Goal: Task Accomplishment & Management: Use online tool/utility

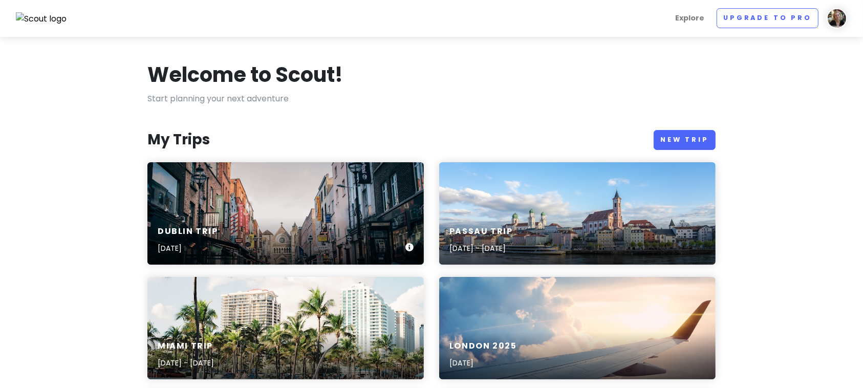
click at [315, 210] on div "Dublin Trip [DATE]" at bounding box center [285, 213] width 276 height 102
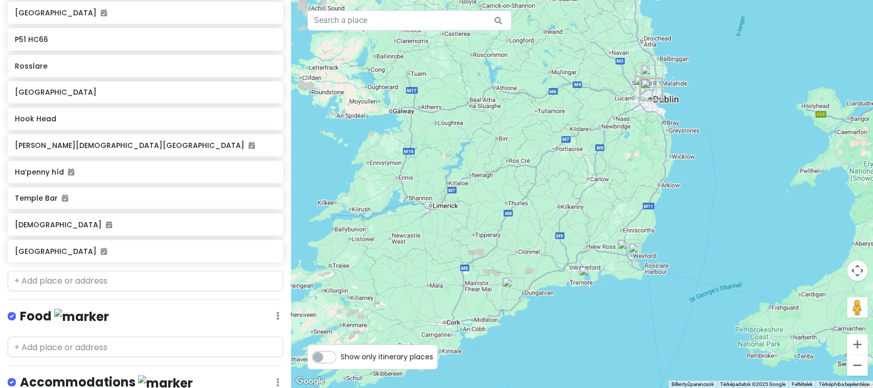
scroll to position [321, 0]
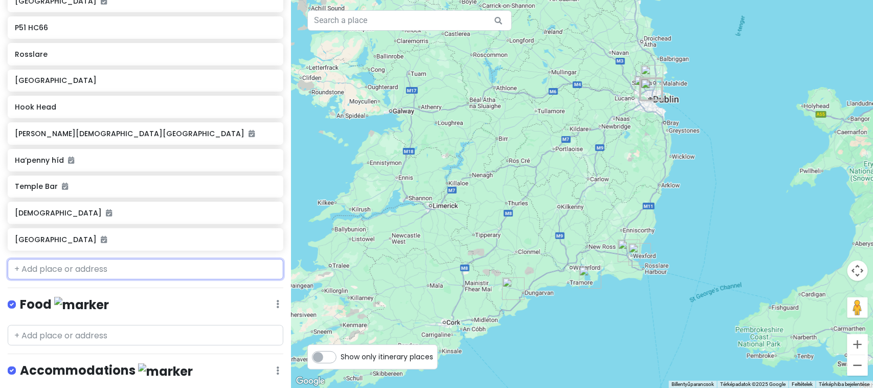
click at [121, 262] on input "text" at bounding box center [146, 269] width 276 height 20
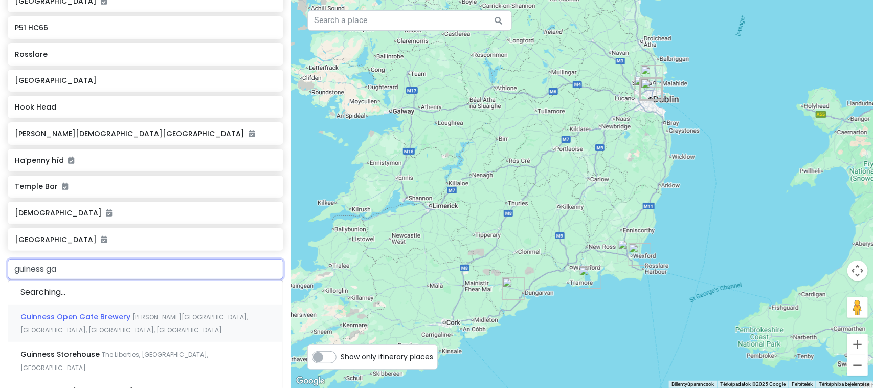
type input "guiness gat"
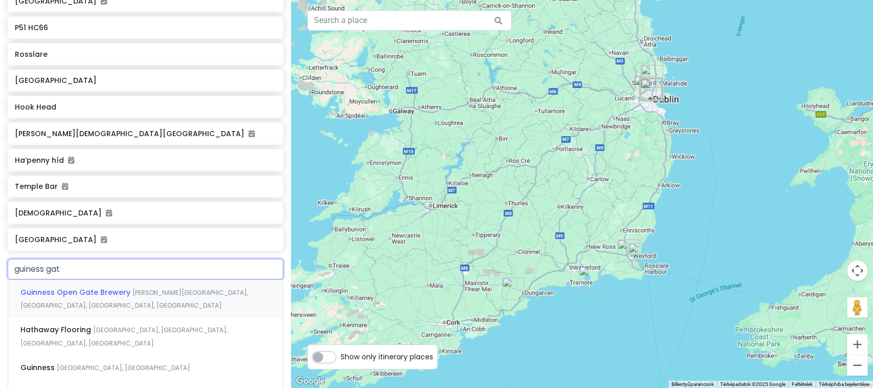
click at [102, 290] on span "Guinness Open Gate Brewery" at bounding box center [76, 292] width 112 height 10
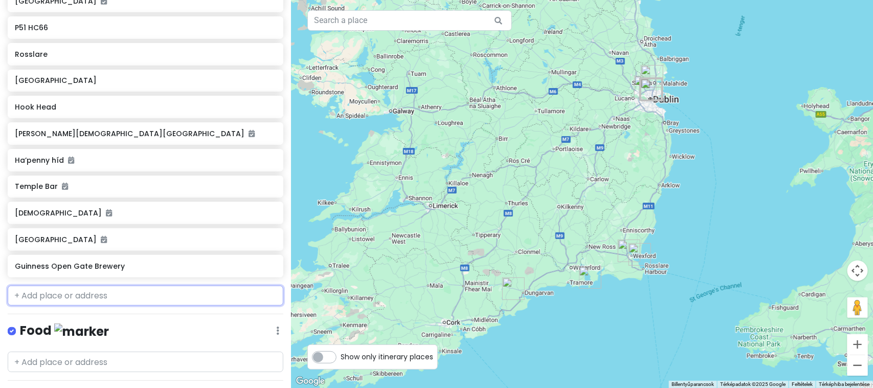
scroll to position [348, 0]
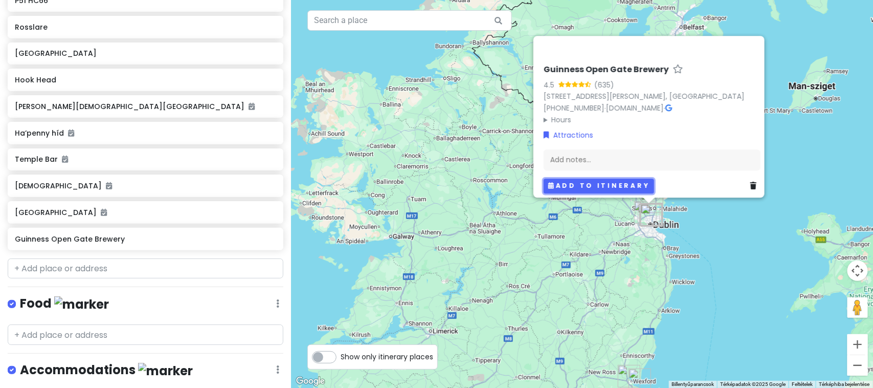
click at [578, 179] on button "Add to itinerary" at bounding box center [599, 186] width 111 height 15
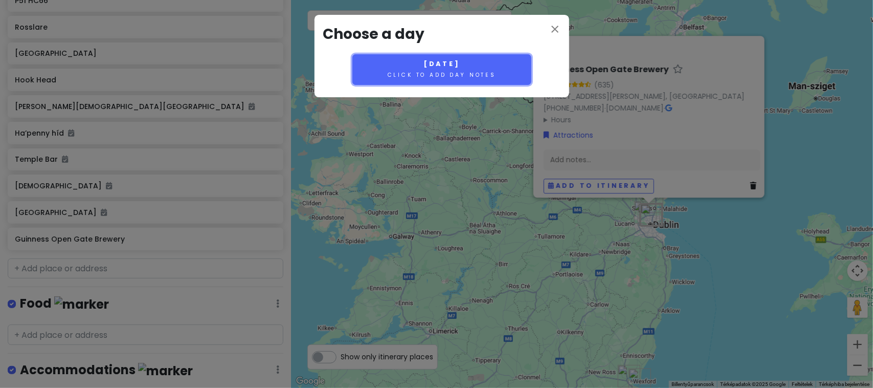
click at [427, 71] on small "Click to add day notes" at bounding box center [442, 75] width 108 height 8
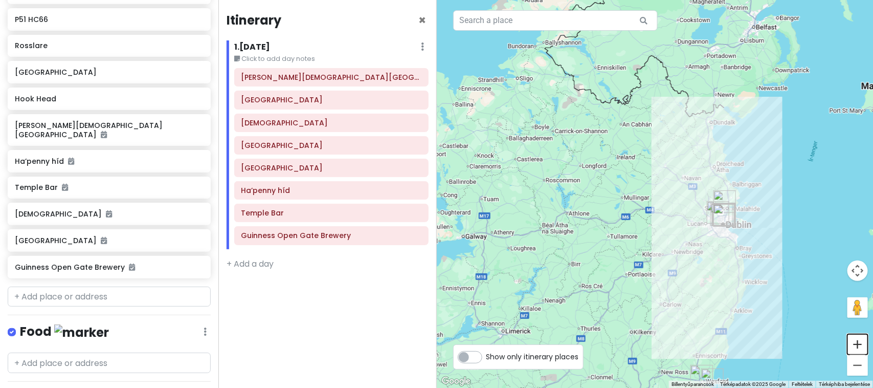
click at [862, 343] on button "Nagyítás" at bounding box center [858, 344] width 20 height 20
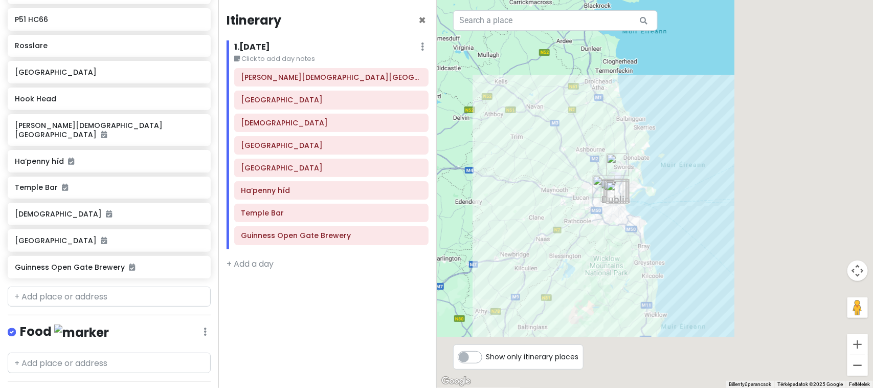
drag, startPoint x: 699, startPoint y: 284, endPoint x: 522, endPoint y: 228, distance: 186.2
click at [522, 228] on div at bounding box center [655, 194] width 437 height 388
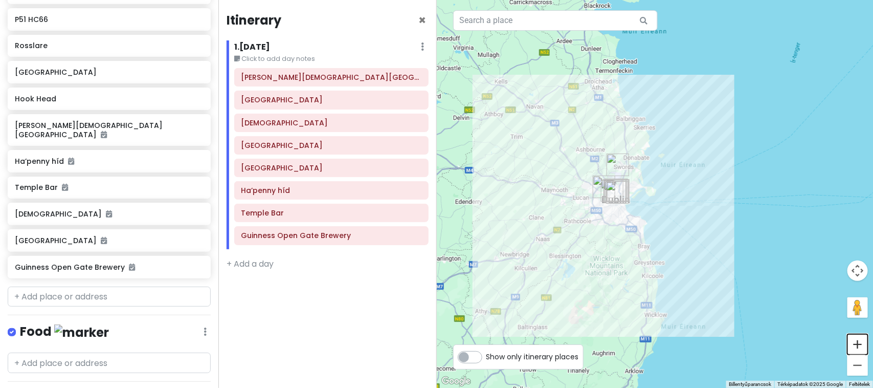
click at [860, 346] on button "Nagyítás" at bounding box center [858, 344] width 20 height 20
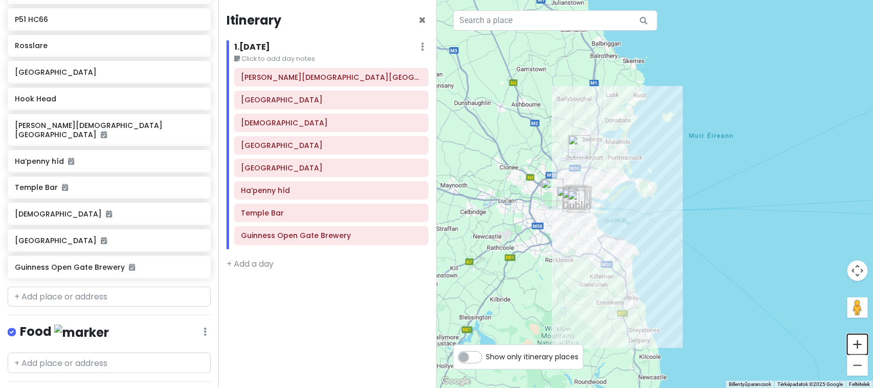
click at [860, 346] on button "Nagyítás" at bounding box center [858, 344] width 20 height 20
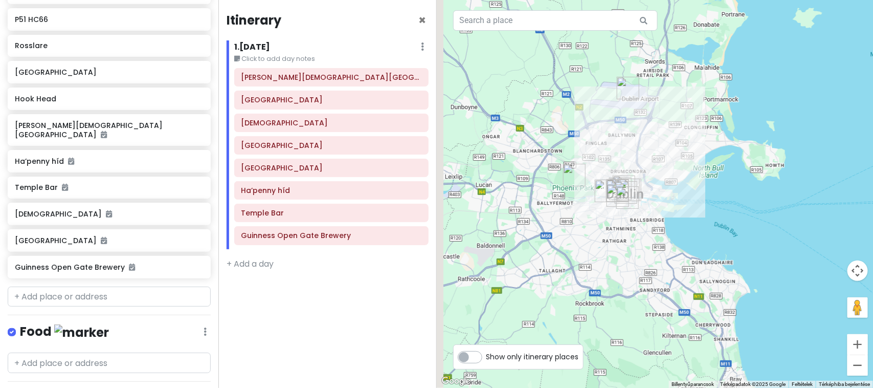
drag, startPoint x: 656, startPoint y: 262, endPoint x: 787, endPoint y: 239, distance: 132.5
click at [787, 239] on div at bounding box center [655, 194] width 437 height 388
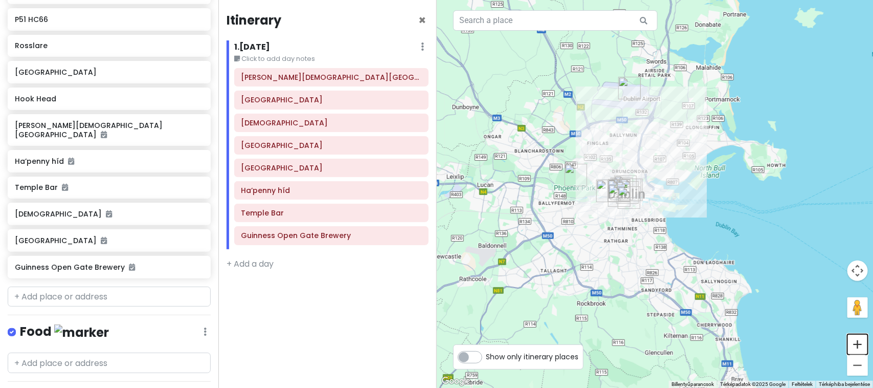
click at [856, 340] on button "Nagyítás" at bounding box center [858, 344] width 20 height 20
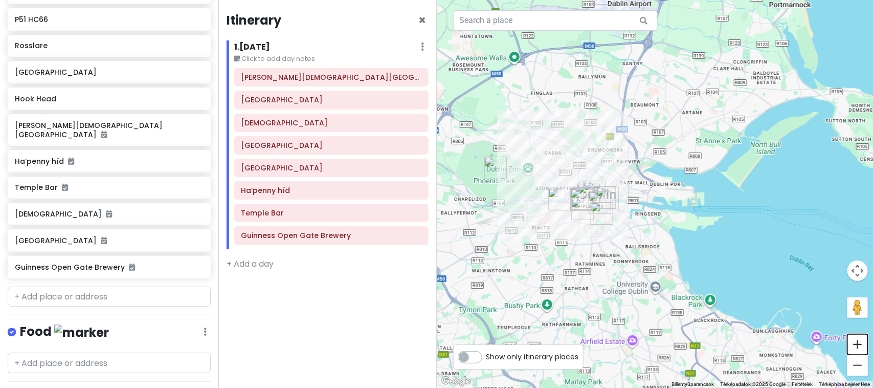
click at [856, 340] on button "Nagyítás" at bounding box center [858, 344] width 20 height 20
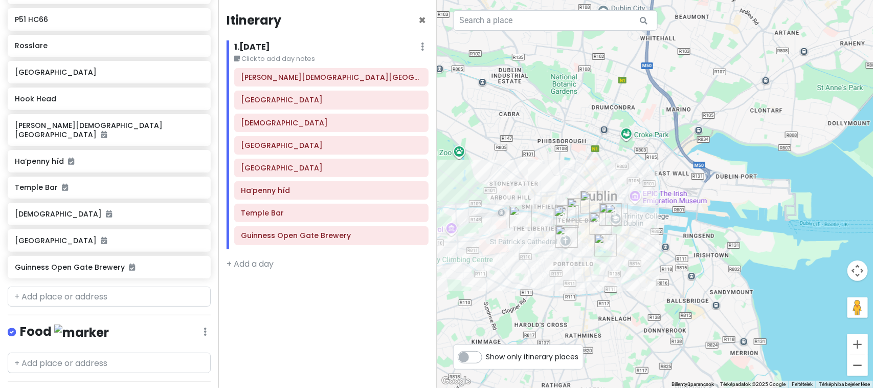
drag, startPoint x: 661, startPoint y: 251, endPoint x: 730, endPoint y: 252, distance: 68.6
click at [730, 252] on div at bounding box center [655, 194] width 437 height 388
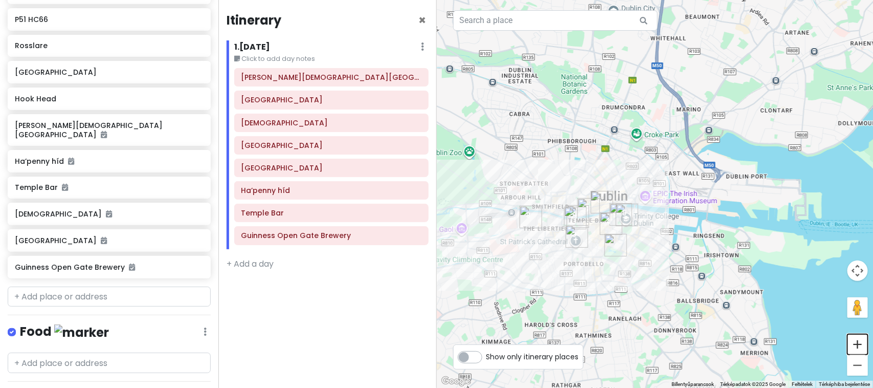
click at [859, 339] on button "Nagyítás" at bounding box center [858, 344] width 20 height 20
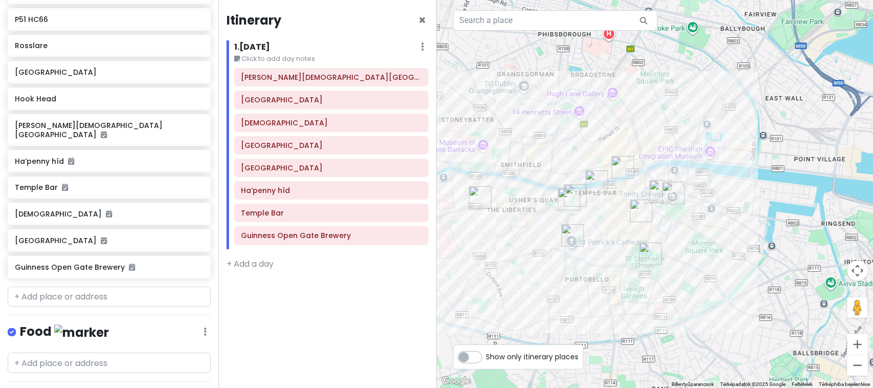
drag, startPoint x: 658, startPoint y: 310, endPoint x: 733, endPoint y: 255, distance: 93.0
click at [733, 255] on div at bounding box center [655, 194] width 437 height 388
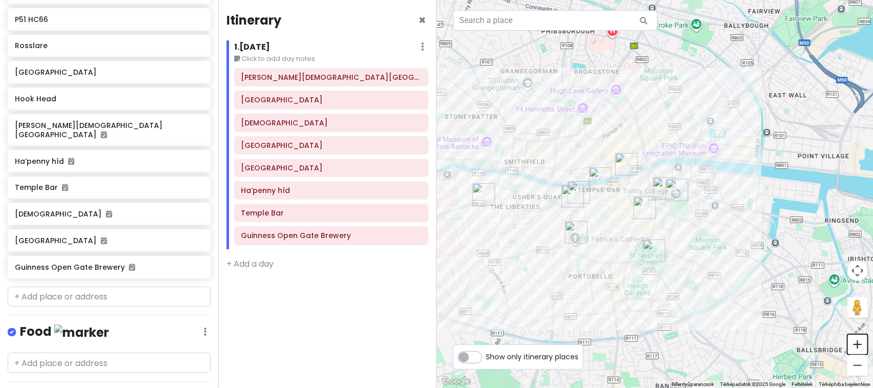
click at [860, 345] on button "Nagyítás" at bounding box center [858, 344] width 20 height 20
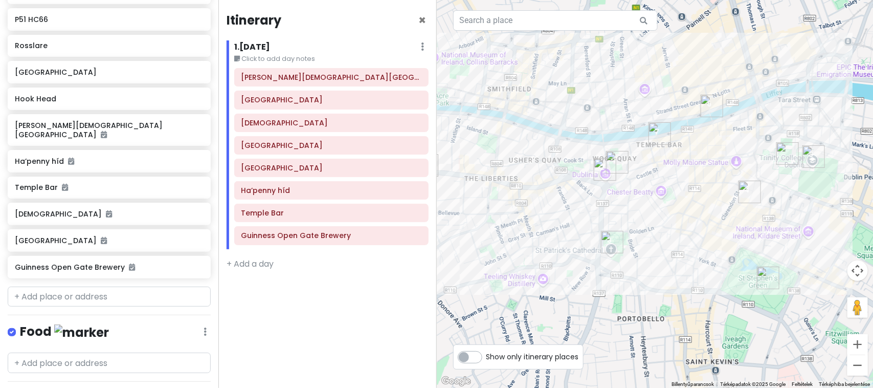
drag, startPoint x: 756, startPoint y: 303, endPoint x: 873, endPoint y: 261, distance: 124.0
click at [862, 261] on div at bounding box center [655, 194] width 437 height 388
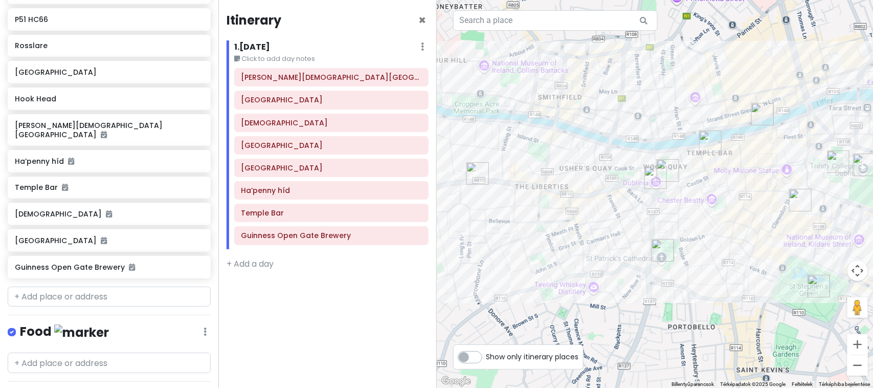
drag, startPoint x: 540, startPoint y: 215, endPoint x: 600, endPoint y: 223, distance: 59.9
click at [600, 223] on div at bounding box center [655, 194] width 437 height 388
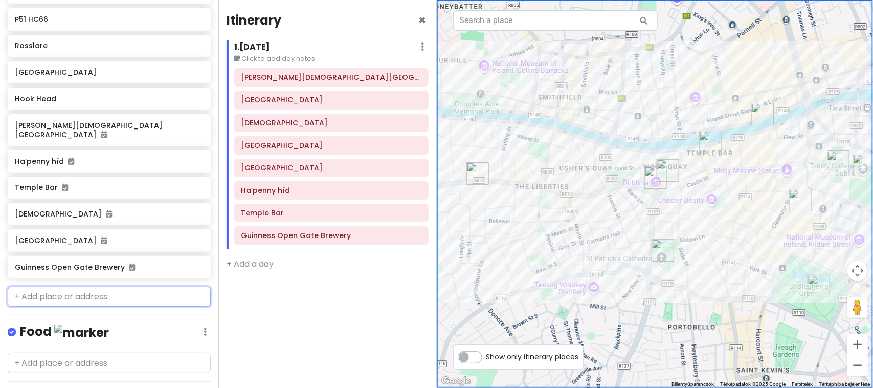
click at [90, 287] on input "text" at bounding box center [109, 297] width 203 height 20
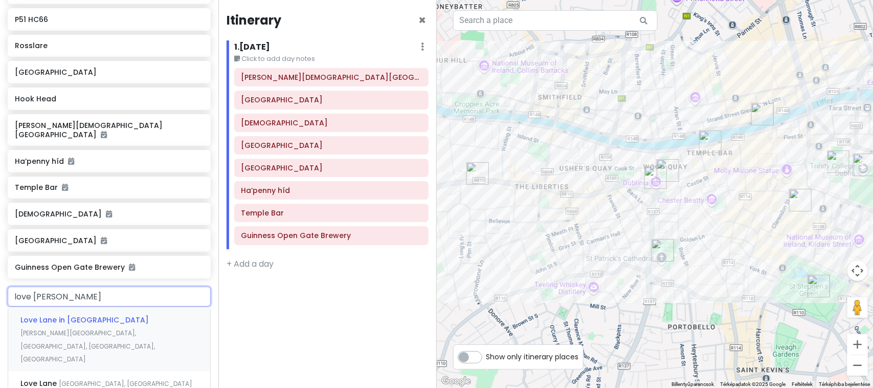
type input "love [PERSON_NAME]"
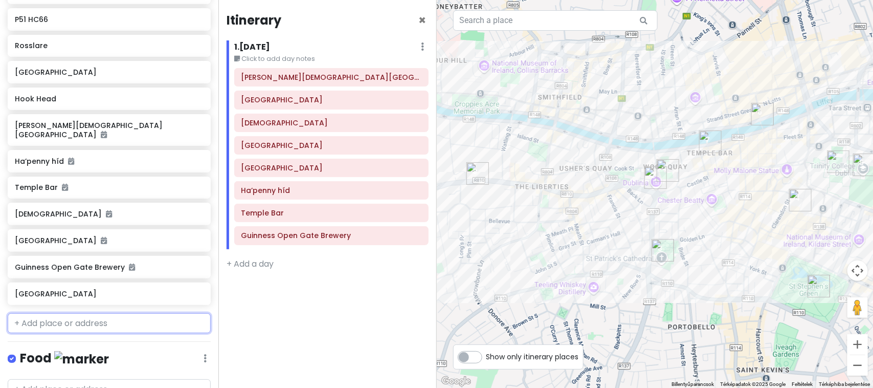
scroll to position [375, 0]
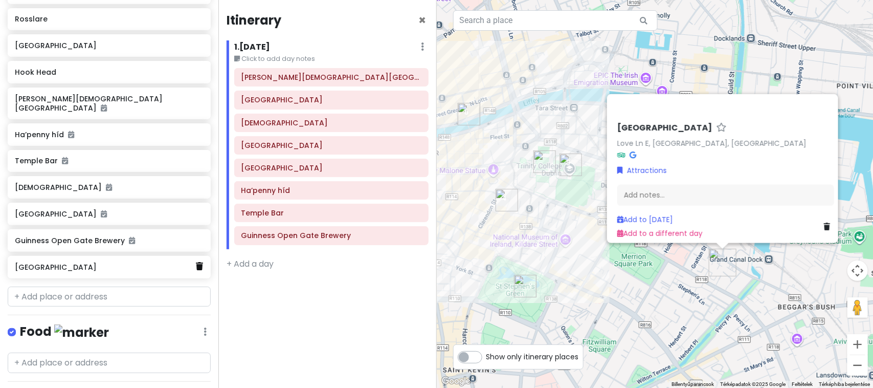
click at [196, 262] on icon at bounding box center [199, 266] width 7 height 8
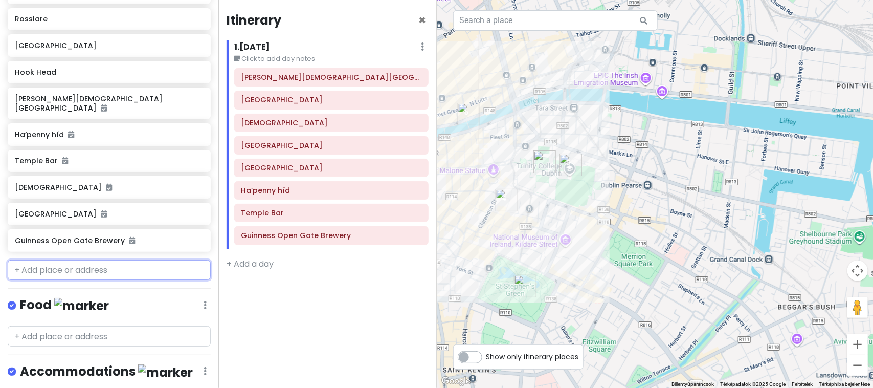
scroll to position [348, 0]
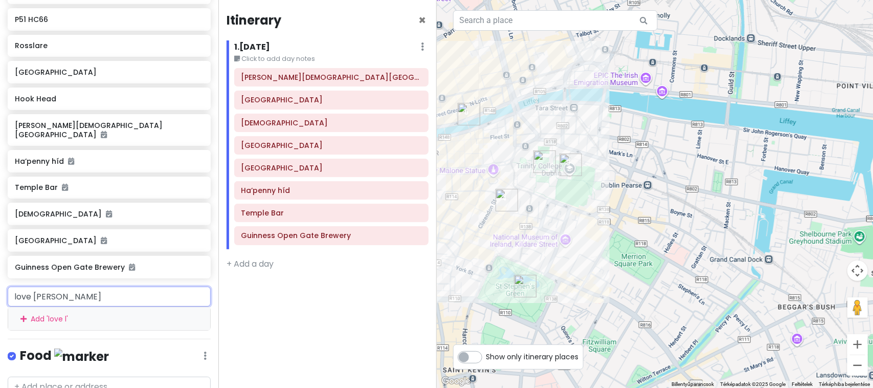
type input "love [PERSON_NAME]"
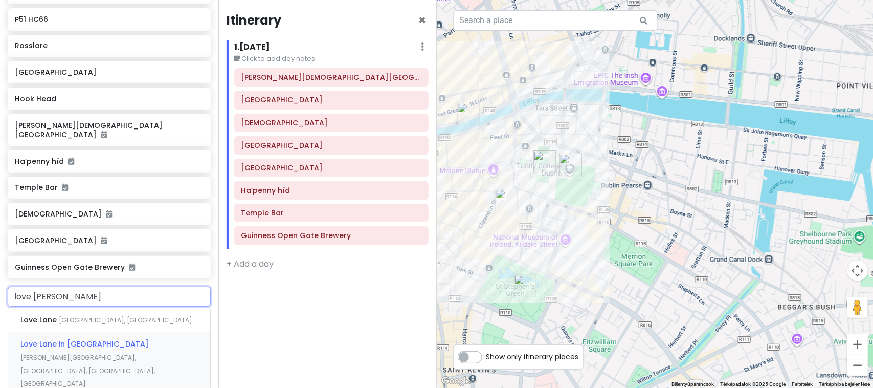
click at [87, 339] on span "Love Lane in [GEOGRAPHIC_DATA]" at bounding box center [84, 344] width 128 height 10
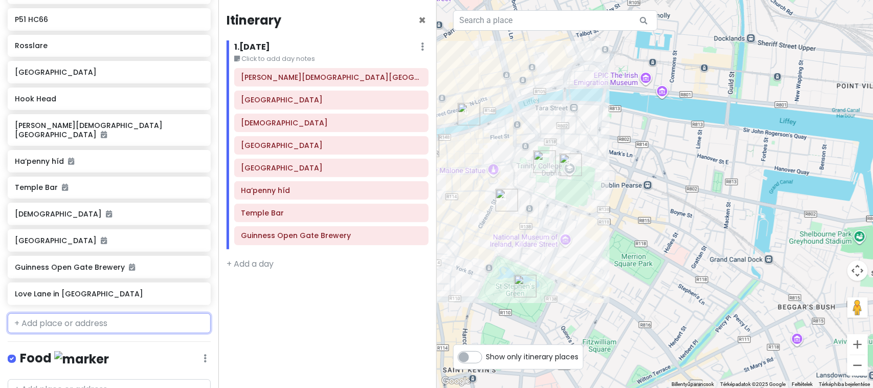
scroll to position [375, 0]
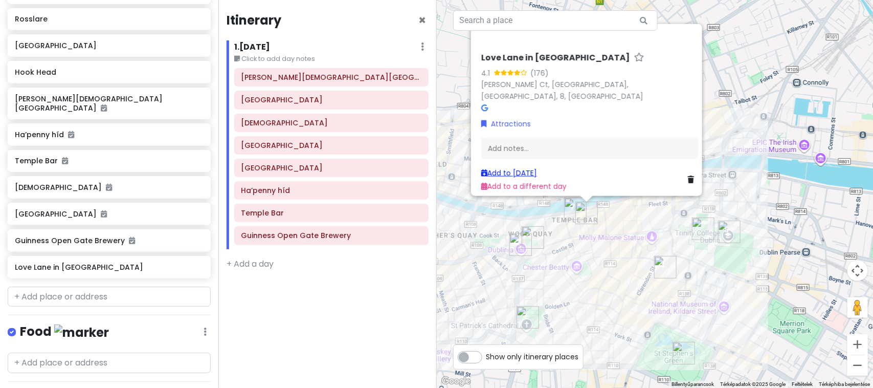
click at [510, 167] on link "Add to [DATE]" at bounding box center [509, 172] width 56 height 10
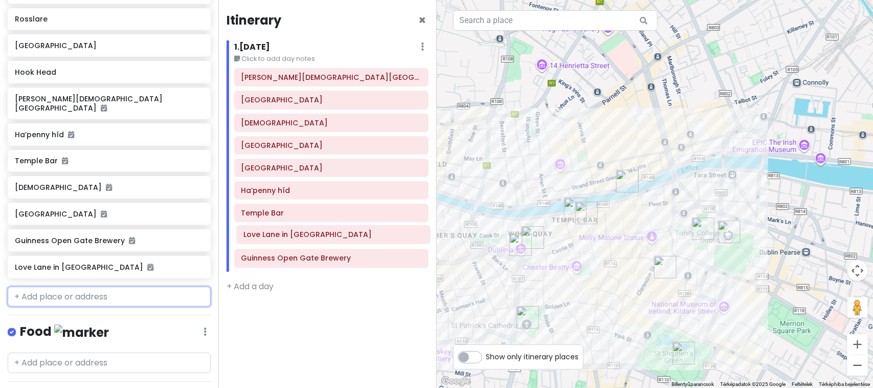
drag, startPoint x: 344, startPoint y: 262, endPoint x: 346, endPoint y: 237, distance: 25.7
click at [346, 237] on div "[PERSON_NAME][DEMOGRAPHIC_DATA][GEOGRAPHIC_DATA] [GEOGRAPHIC_DATA] [DEMOGRAPHIC…" at bounding box center [332, 170] width 210 height 204
click at [141, 287] on input "text" at bounding box center [109, 297] width 203 height 20
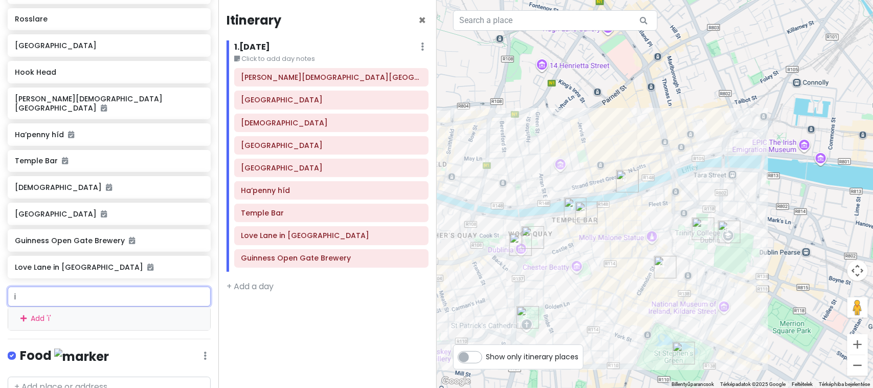
type input "iv"
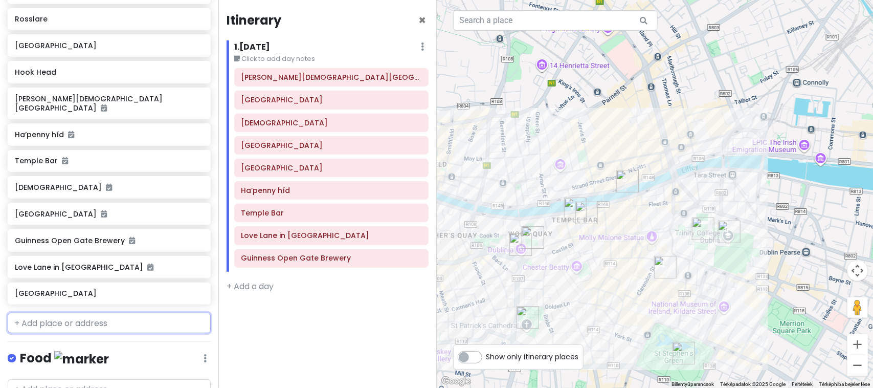
scroll to position [402, 0]
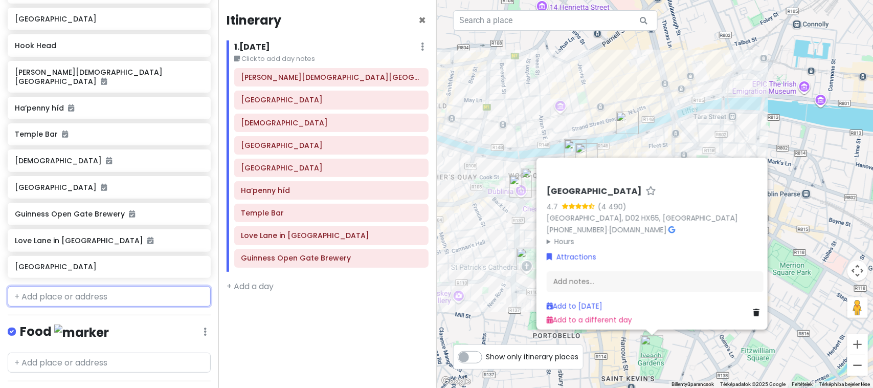
click at [129, 286] on input "text" at bounding box center [109, 296] width 203 height 20
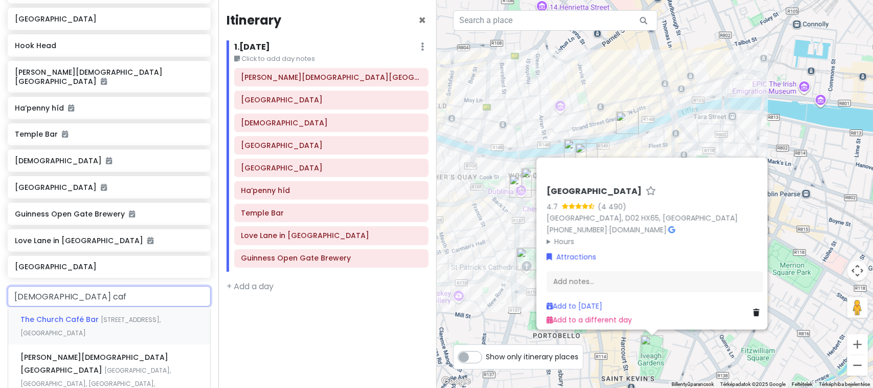
type input "[DEMOGRAPHIC_DATA] cafe"
click at [111, 310] on div "The [GEOGRAPHIC_DATA][PERSON_NAME], [GEOGRAPHIC_DATA], [GEOGRAPHIC_DATA], [GEOG…" at bounding box center [109, 326] width 202 height 38
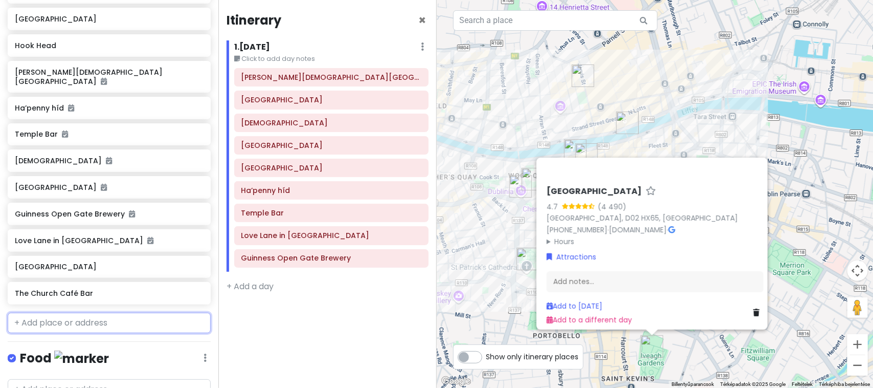
scroll to position [428, 0]
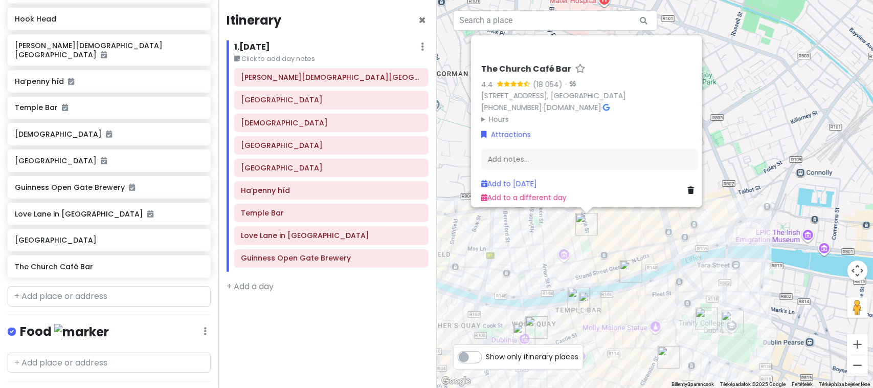
click at [351, 299] on div "Itinerary × 1 . [DATE] Edit Day Notes Delete Day Click to add day notes [PERSON…" at bounding box center [327, 194] width 218 height 388
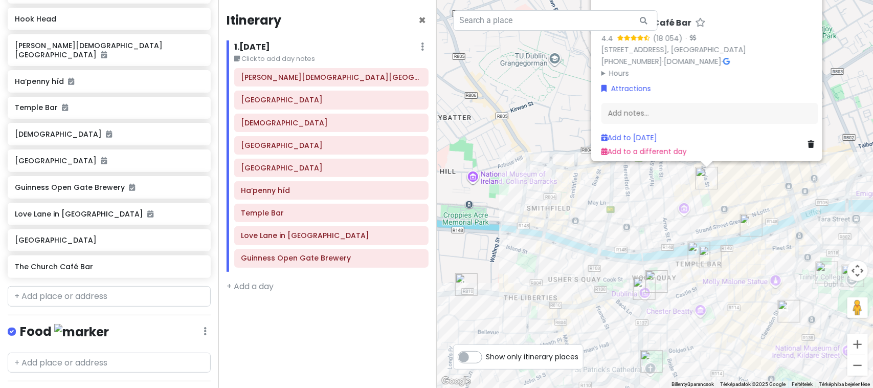
drag, startPoint x: 704, startPoint y: 241, endPoint x: 825, endPoint y: 192, distance: 131.3
click at [825, 192] on div "The Church Café Bar 4.4 (18 054) · [STREET_ADDRESS] [PHONE_NUMBER] · [DOMAIN_NA…" at bounding box center [655, 194] width 437 height 388
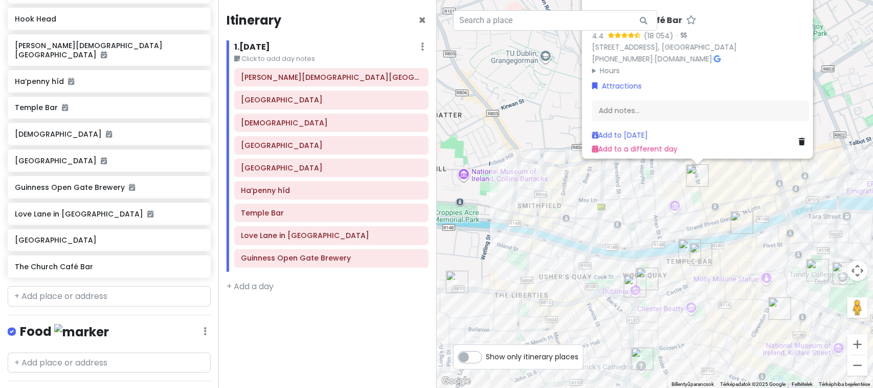
drag, startPoint x: 835, startPoint y: 199, endPoint x: 824, endPoint y: 195, distance: 11.8
click at [824, 195] on div "The Church Café Bar 4.4 (18 054) · [STREET_ADDRESS] [PHONE_NUMBER] · [DOMAIN_NA…" at bounding box center [655, 194] width 437 height 388
click at [861, 366] on button "Kicsinyítés" at bounding box center [858, 365] width 20 height 20
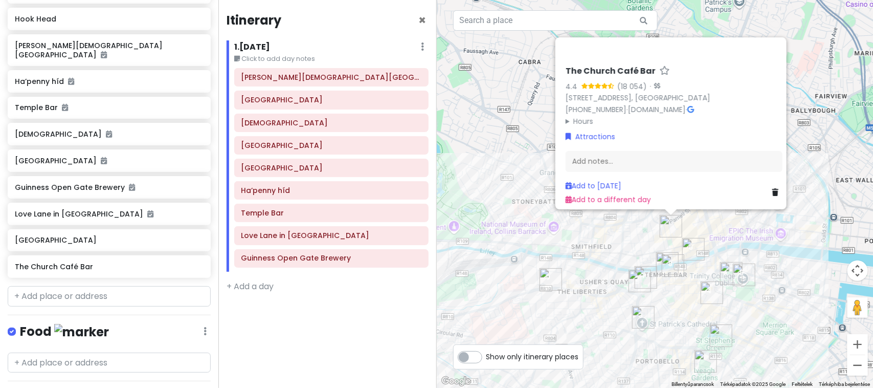
drag, startPoint x: 797, startPoint y: 252, endPoint x: 792, endPoint y: 301, distance: 49.4
click at [792, 301] on div "The Church Café Bar 4.4 (18 054) · [STREET_ADDRESS] [PHONE_NUMBER] · [DOMAIN_NA…" at bounding box center [655, 194] width 437 height 388
click at [853, 344] on button "Nagyítás" at bounding box center [858, 344] width 20 height 20
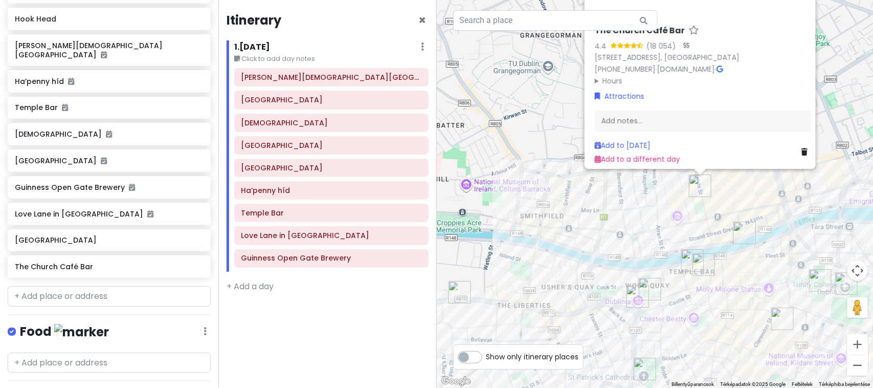
drag, startPoint x: 815, startPoint y: 302, endPoint x: 826, endPoint y: 214, distance: 88.8
click at [826, 214] on div "The Church Café Bar 4.4 (18 054) · [STREET_ADDRESS] [PHONE_NUMBER] · [DOMAIN_NA…" at bounding box center [655, 194] width 437 height 388
